Goal: Task Accomplishment & Management: Use online tool/utility

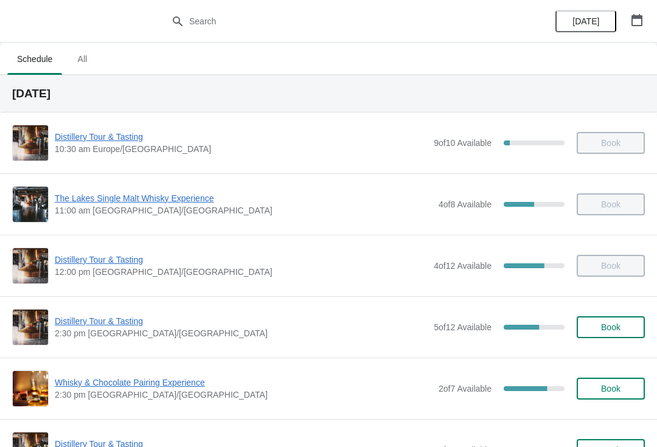
click at [178, 377] on span "Whisky & Chocolate Pairing Experience" at bounding box center [244, 382] width 378 height 12
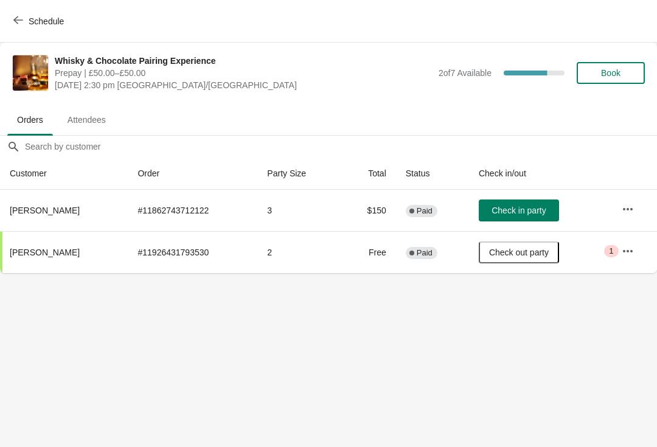
click at [527, 203] on button "Check in party" at bounding box center [519, 210] width 80 height 22
click at [18, 21] on icon "button" at bounding box center [18, 20] width 10 height 10
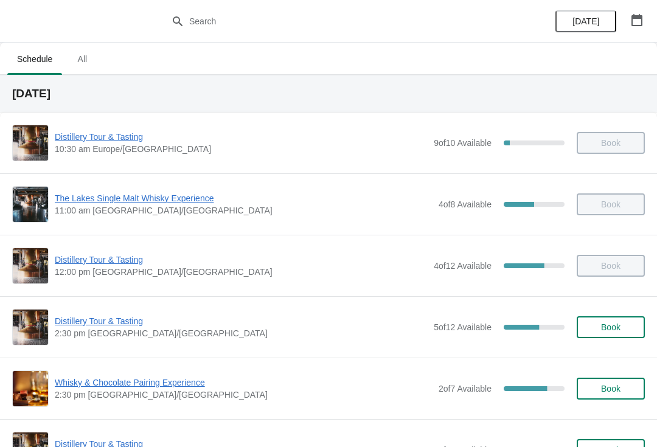
click at [121, 317] on span "Distillery Tour & Tasting" at bounding box center [241, 321] width 373 height 12
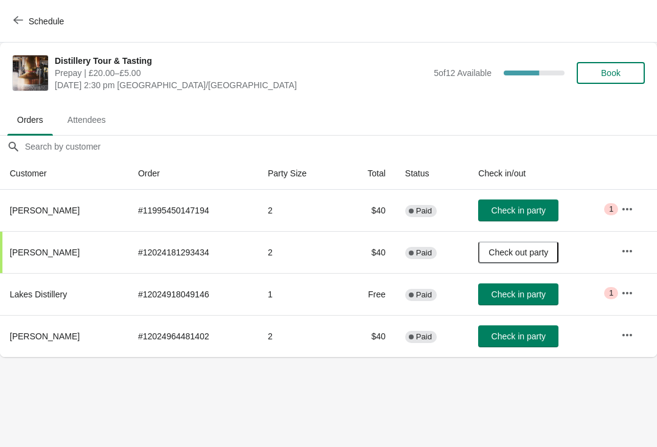
click at [530, 336] on span "Check in party" at bounding box center [518, 336] width 54 height 10
click at [524, 212] on span "Check in party" at bounding box center [518, 211] width 54 height 10
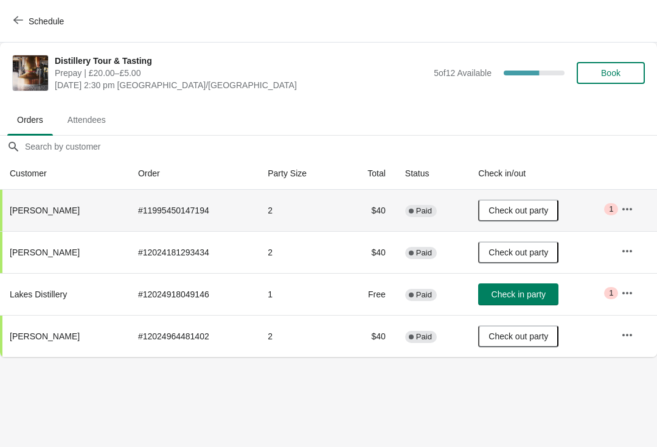
click at [633, 209] on icon "button" at bounding box center [627, 209] width 12 height 12
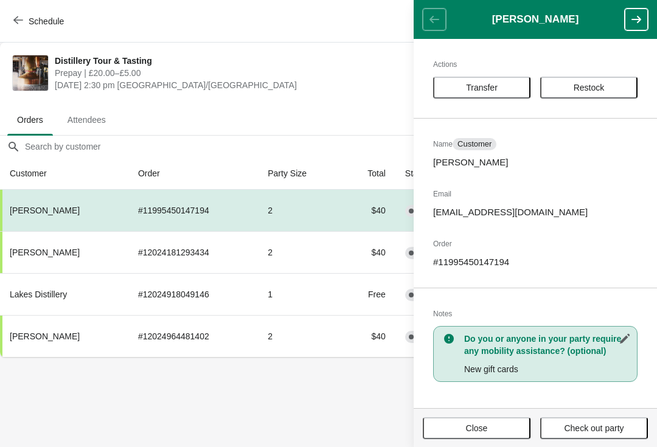
click at [351, 404] on body "Schedule Distillery Tour & Tasting Prepay | £20.00–£5.00 Sunday, September 7, 2…" at bounding box center [328, 223] width 657 height 447
click at [316, 211] on td "2" at bounding box center [298, 210] width 83 height 41
click at [482, 435] on button "Close" at bounding box center [477, 428] width 108 height 22
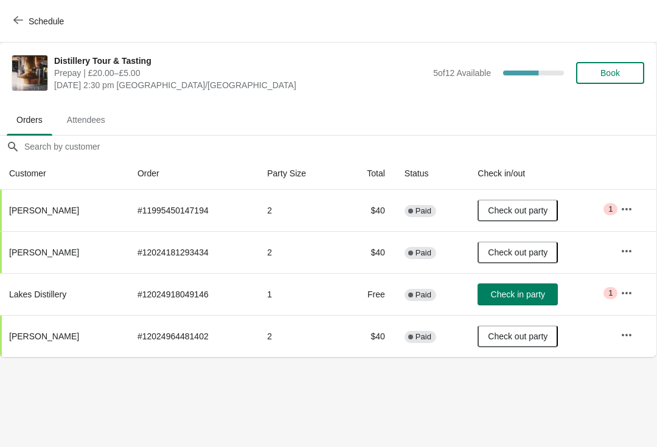
click at [600, 292] on td "Check in party" at bounding box center [539, 294] width 143 height 42
